Goal: Communication & Community: Connect with others

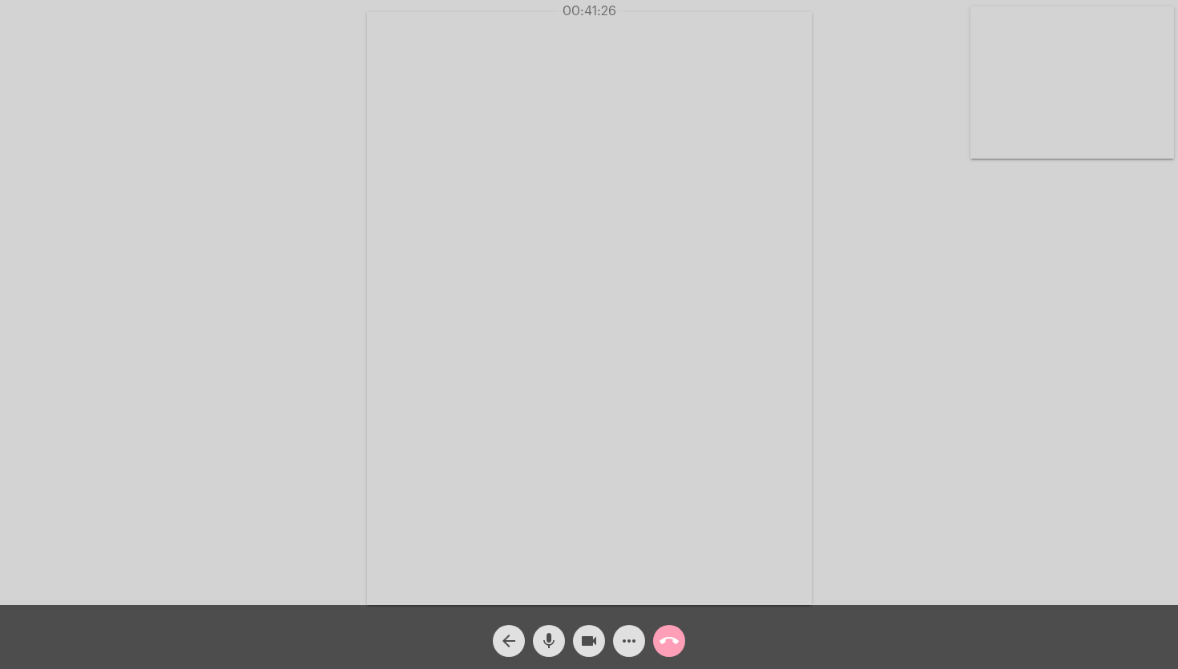
click at [667, 628] on span "call_end" at bounding box center [668, 641] width 19 height 32
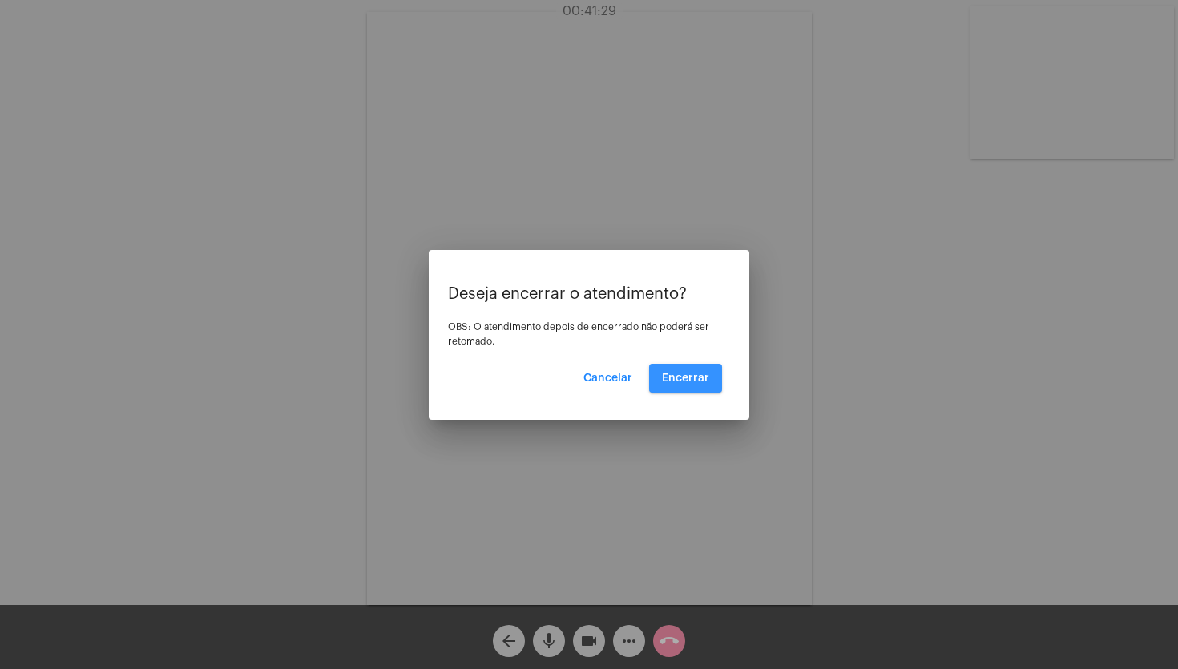
click at [701, 376] on span "Encerrar" at bounding box center [685, 378] width 47 height 11
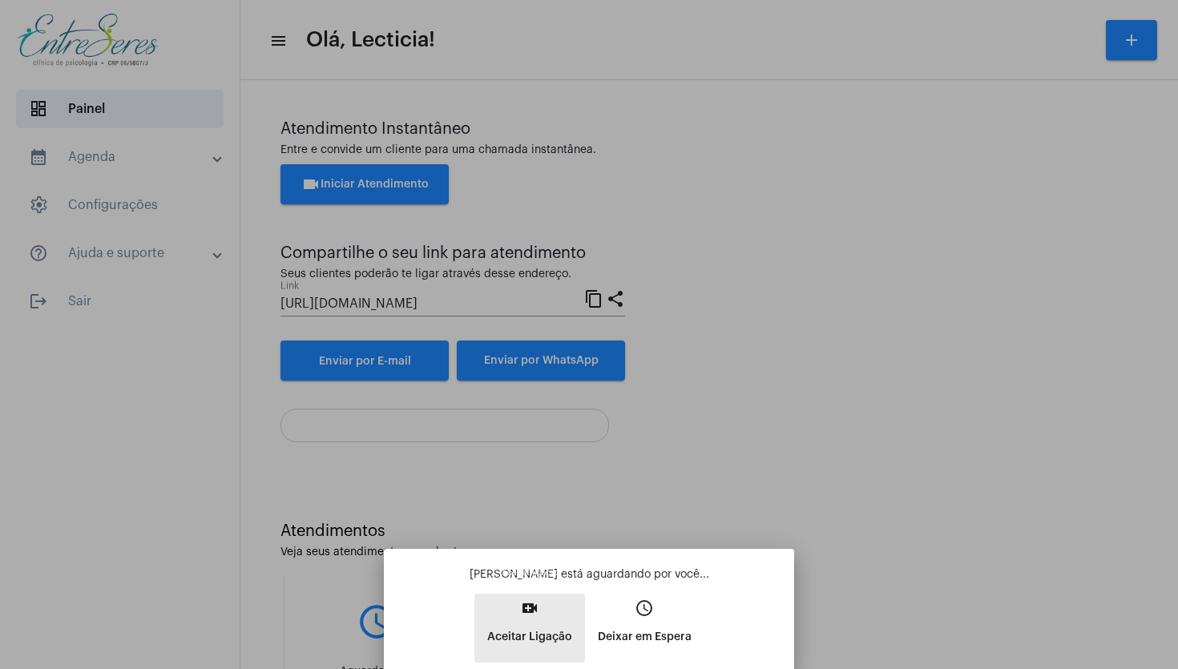
click at [530, 614] on mat-icon "video_call" at bounding box center [529, 607] width 19 height 19
